Goal: Transaction & Acquisition: Download file/media

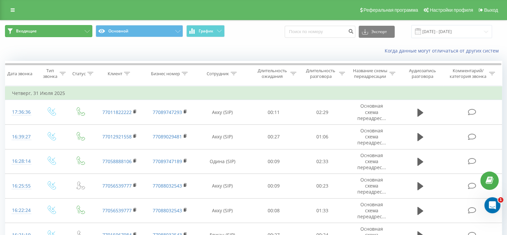
click at [82, 29] on button "Входящие" at bounding box center [48, 31] width 87 height 12
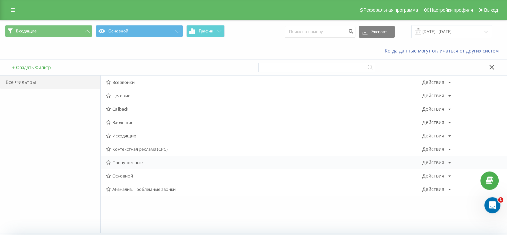
click at [124, 160] on span "Пропущенные" at bounding box center [264, 162] width 317 height 5
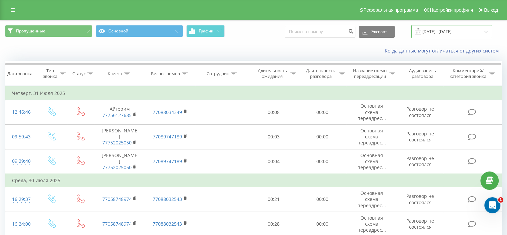
click at [441, 31] on input "[DATE] - [DATE]" at bounding box center [452, 31] width 81 height 13
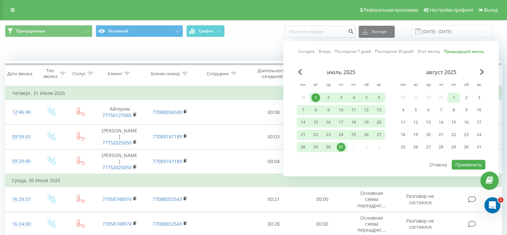
click at [454, 94] on div "1" at bounding box center [454, 97] width 9 height 9
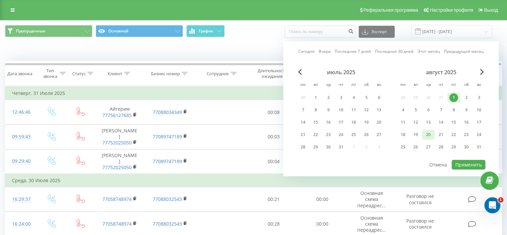
click at [428, 134] on div "20" at bounding box center [428, 134] width 9 height 9
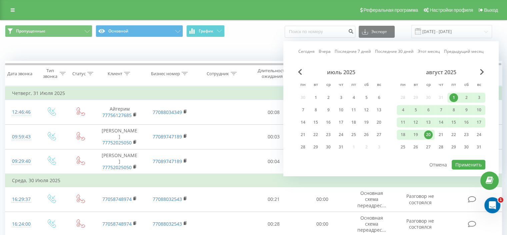
click at [430, 130] on div "20" at bounding box center [428, 134] width 9 height 9
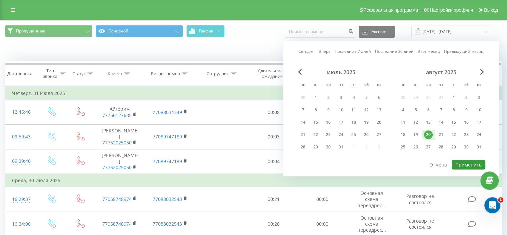
click at [465, 162] on button "Применить" at bounding box center [469, 164] width 34 height 10
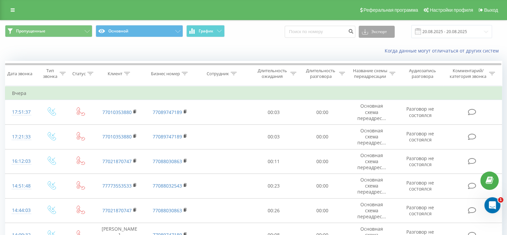
click at [380, 31] on button "Экспорт" at bounding box center [377, 32] width 36 height 12
click at [380, 65] on div ".xlsx" at bounding box center [376, 68] width 35 height 12
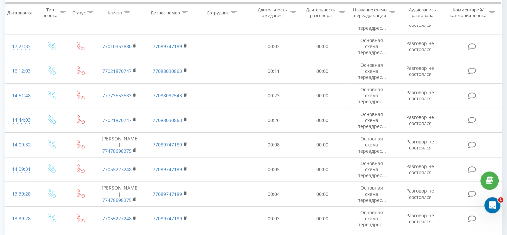
scroll to position [128, 0]
